Goal: Navigation & Orientation: Find specific page/section

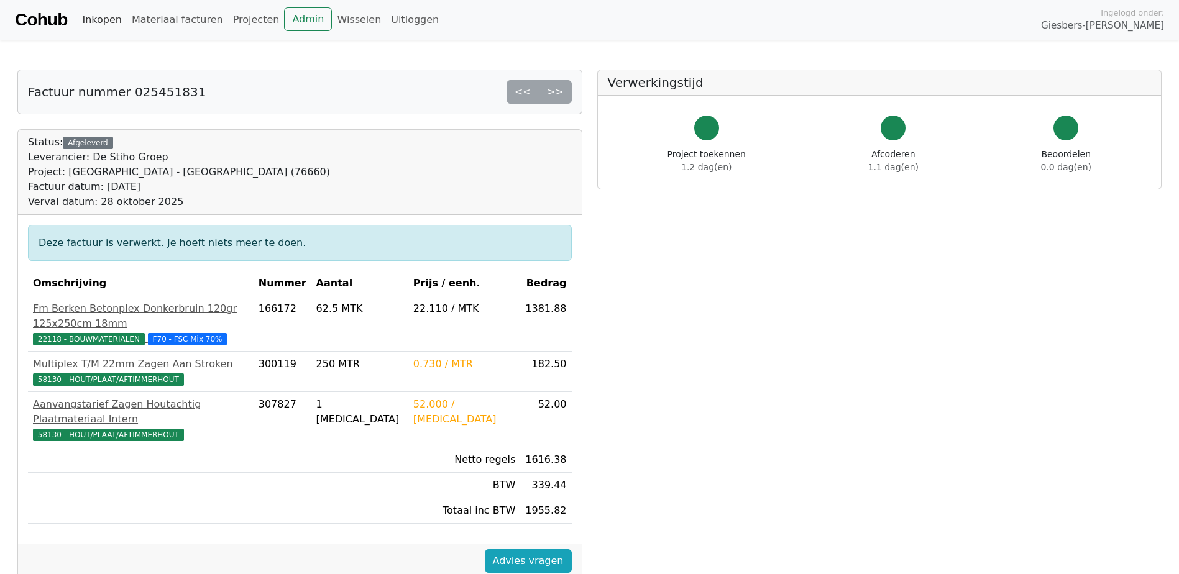
click at [109, 22] on link "Inkopen" at bounding box center [101, 19] width 49 height 25
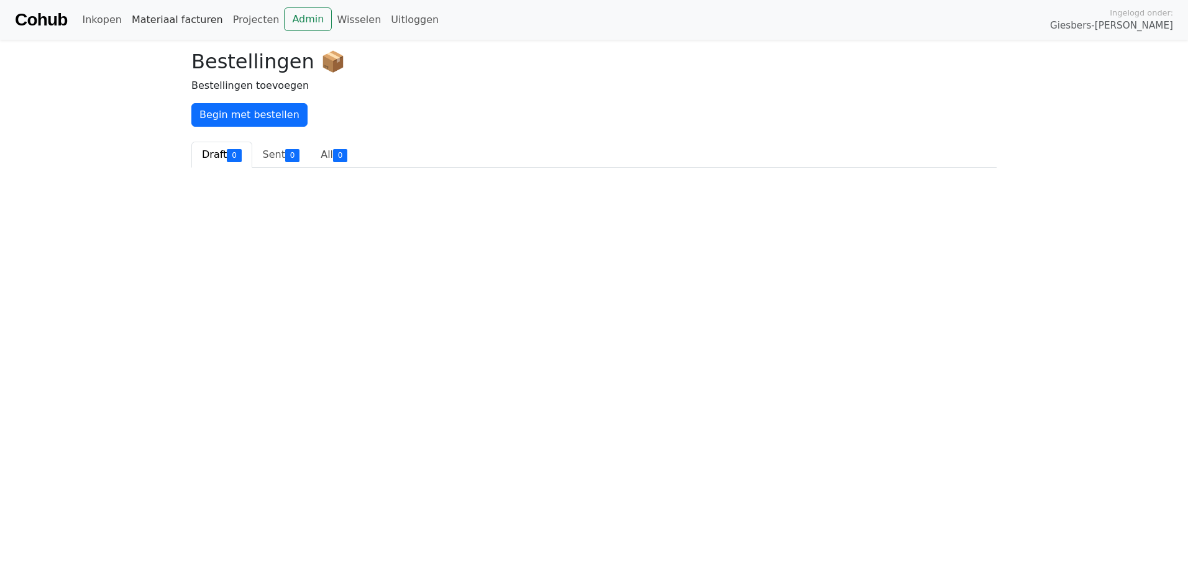
click at [158, 19] on link "Materiaal facturen" at bounding box center [177, 19] width 101 height 25
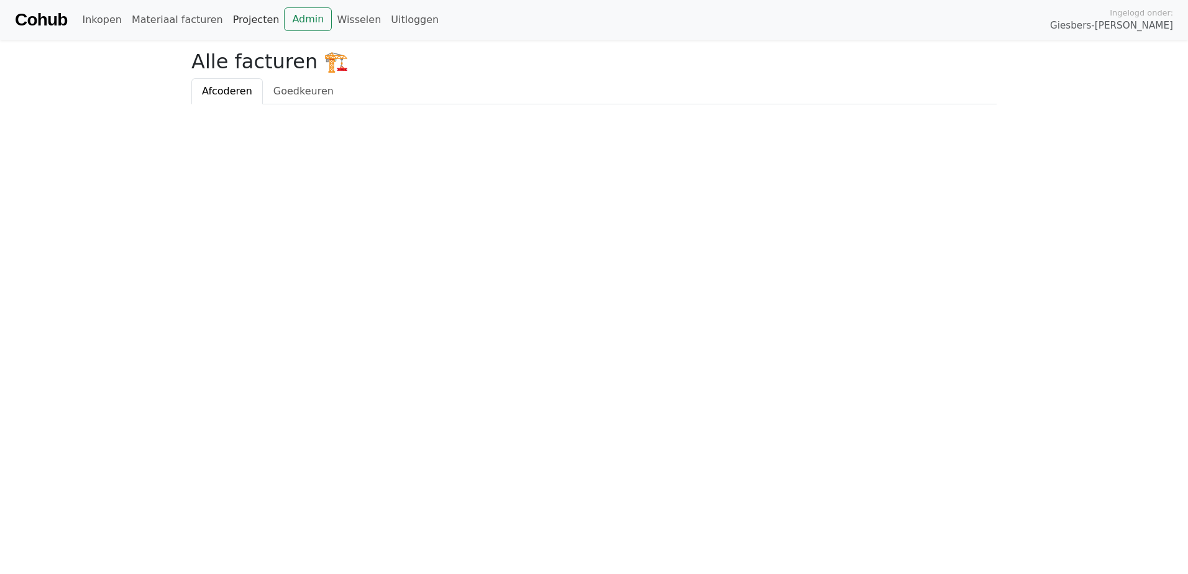
click at [228, 19] on link "Projecten" at bounding box center [256, 19] width 57 height 25
click at [287, 21] on link "Admin" at bounding box center [308, 19] width 48 height 24
click at [284, 23] on link "Admin" at bounding box center [308, 19] width 48 height 24
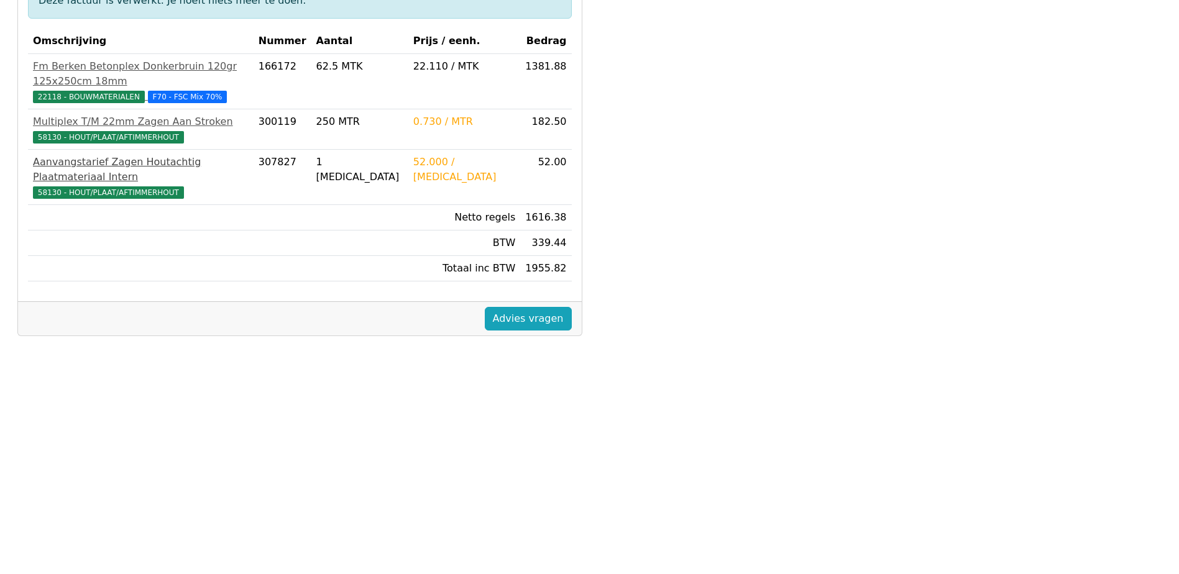
scroll to position [249, 0]
